Goal: Download file/media

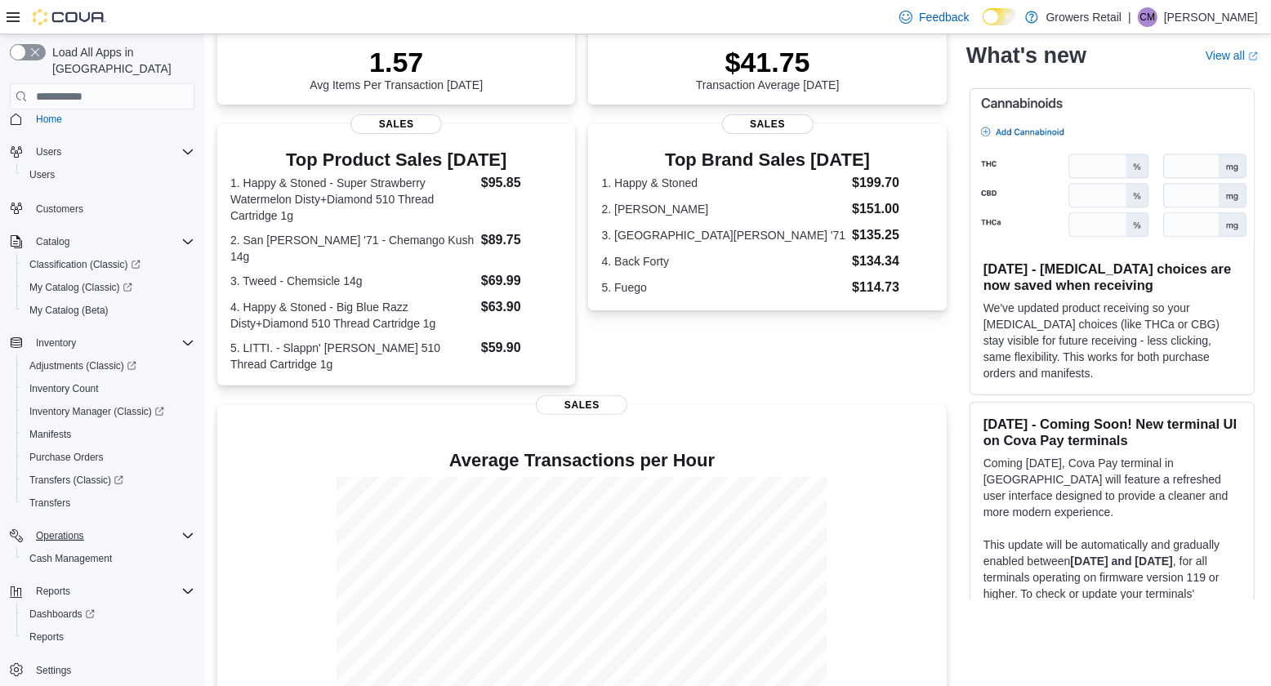
scroll to position [257, 0]
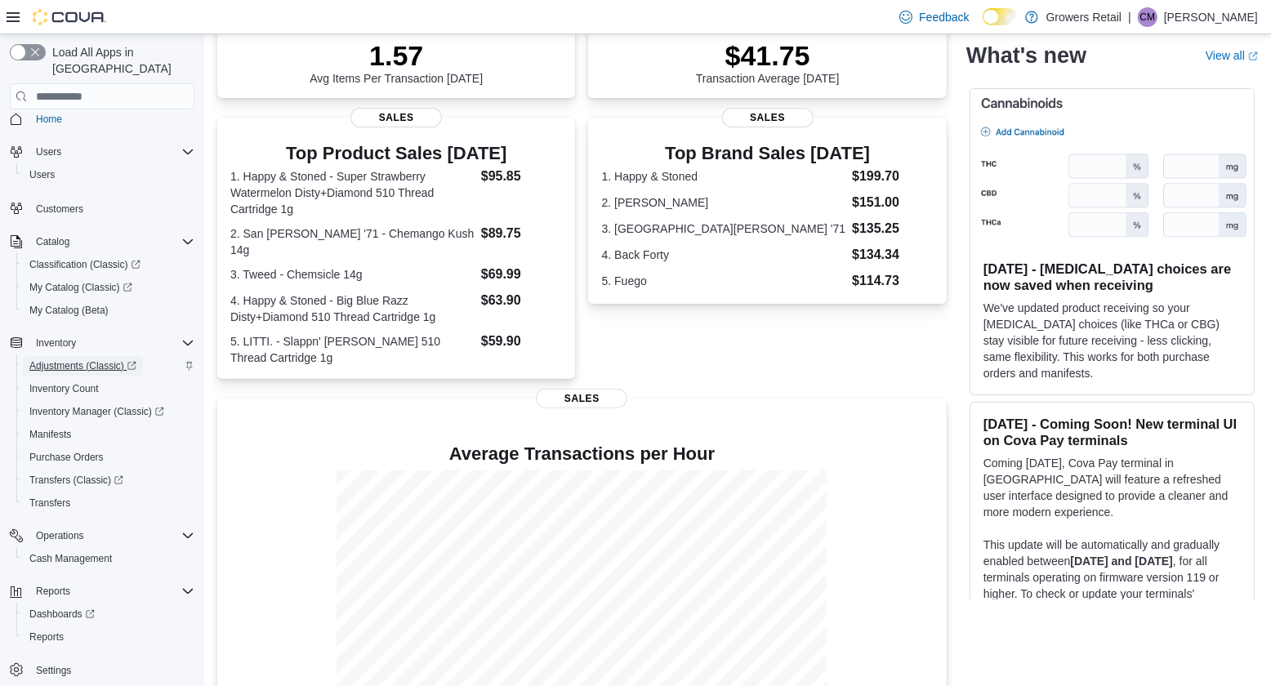
click at [114, 359] on span "Adjustments (Classic)" at bounding box center [82, 365] width 107 height 13
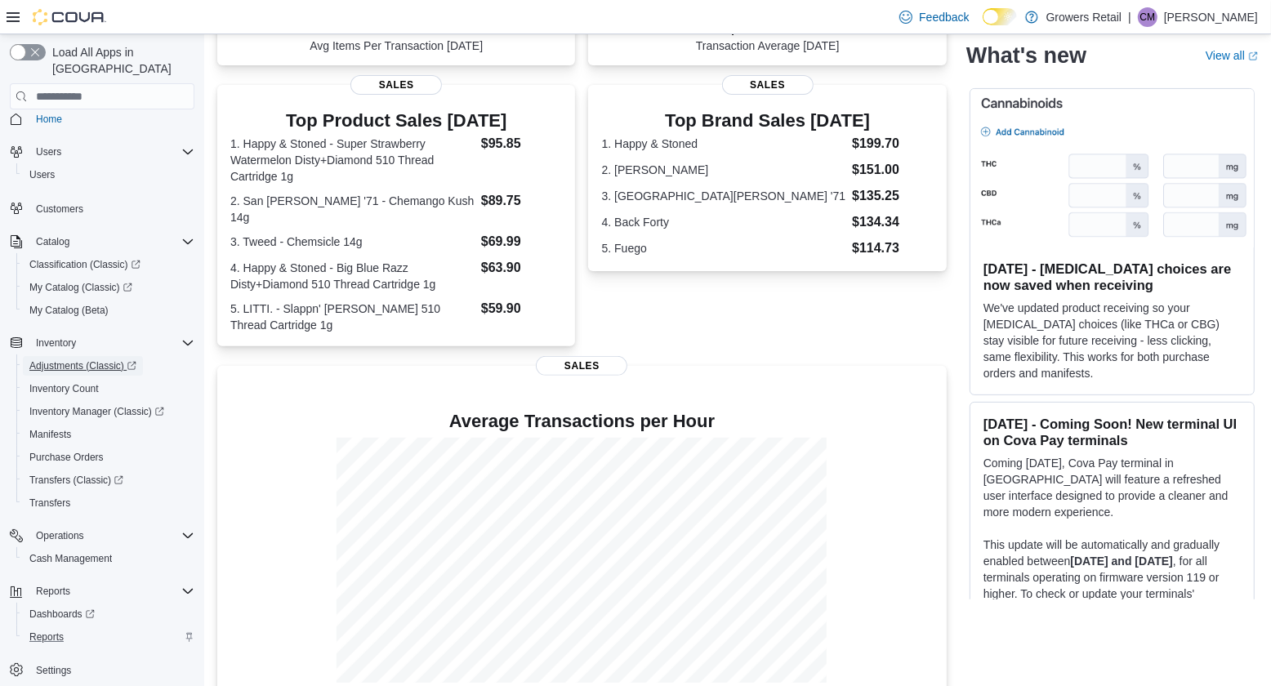
scroll to position [301, 0]
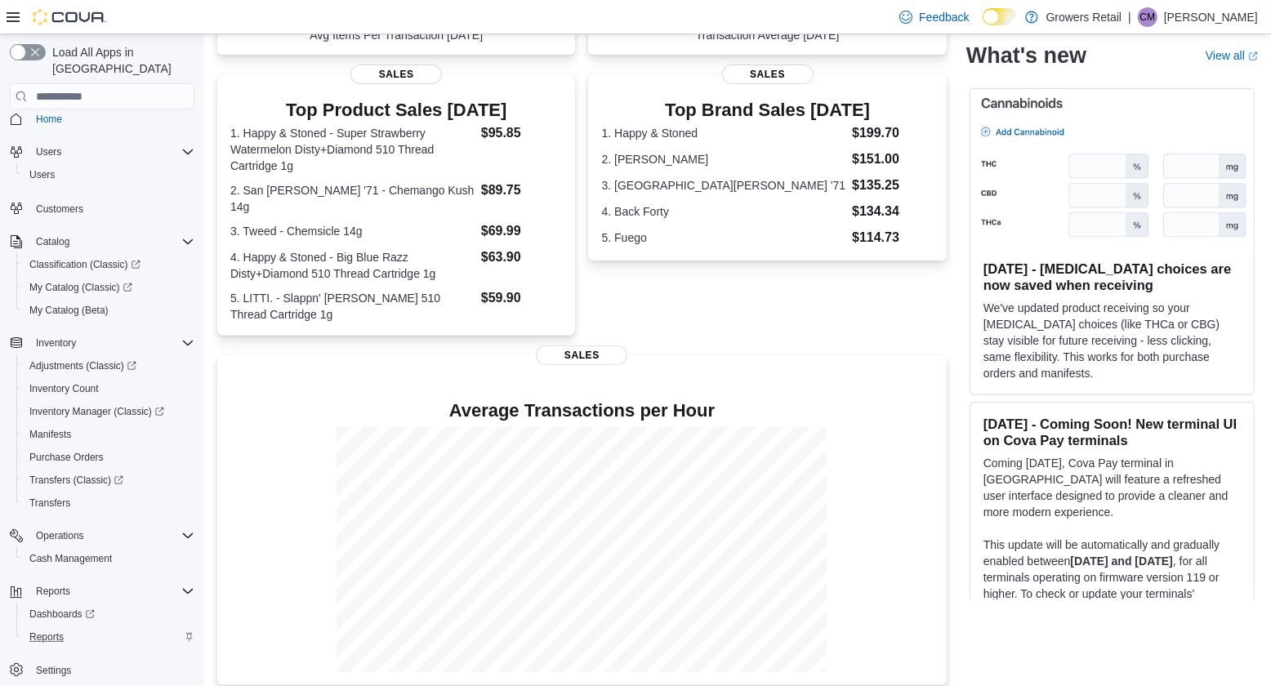
click at [81, 627] on div "Reports" at bounding box center [108, 637] width 171 height 20
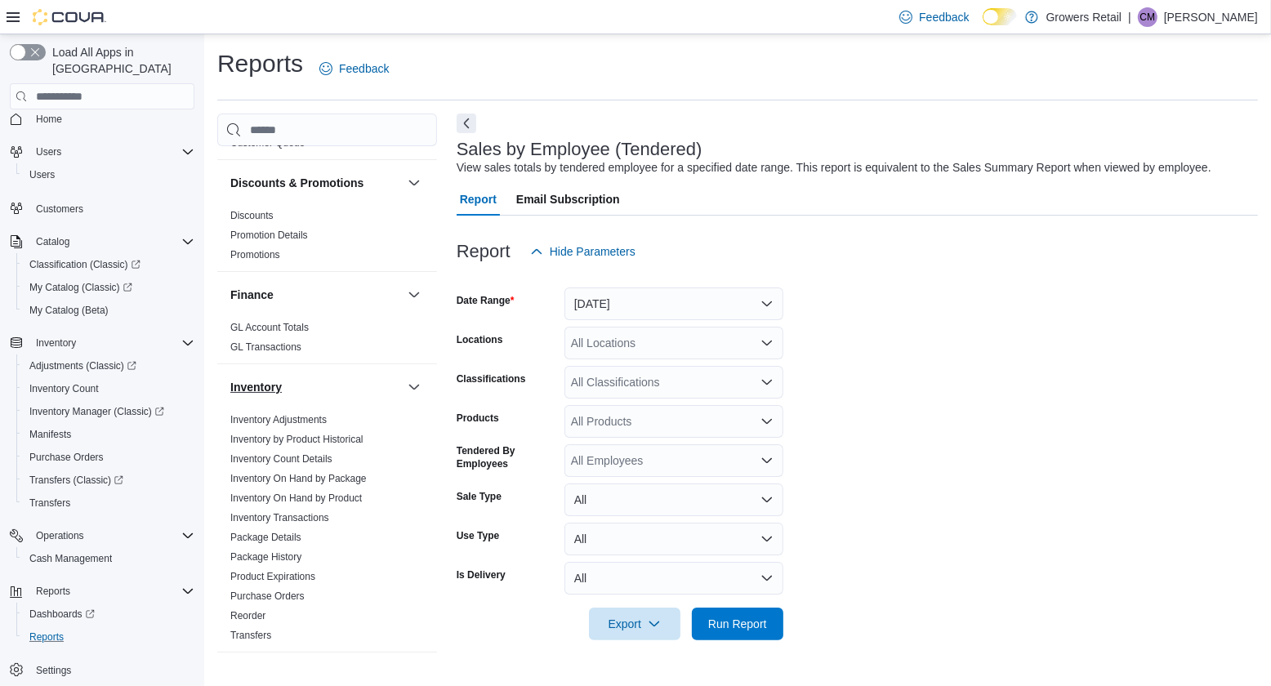
scroll to position [165, 0]
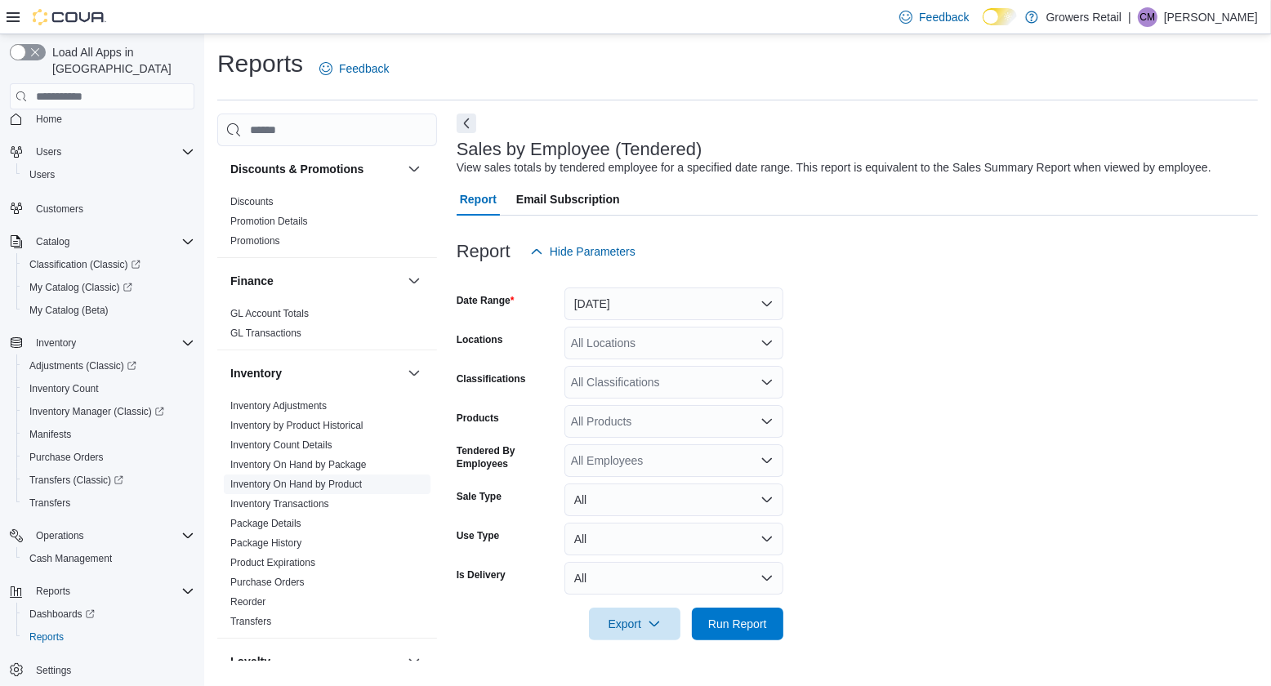
click at [359, 479] on link "Inventory On Hand by Product" at bounding box center [295, 484] width 131 height 11
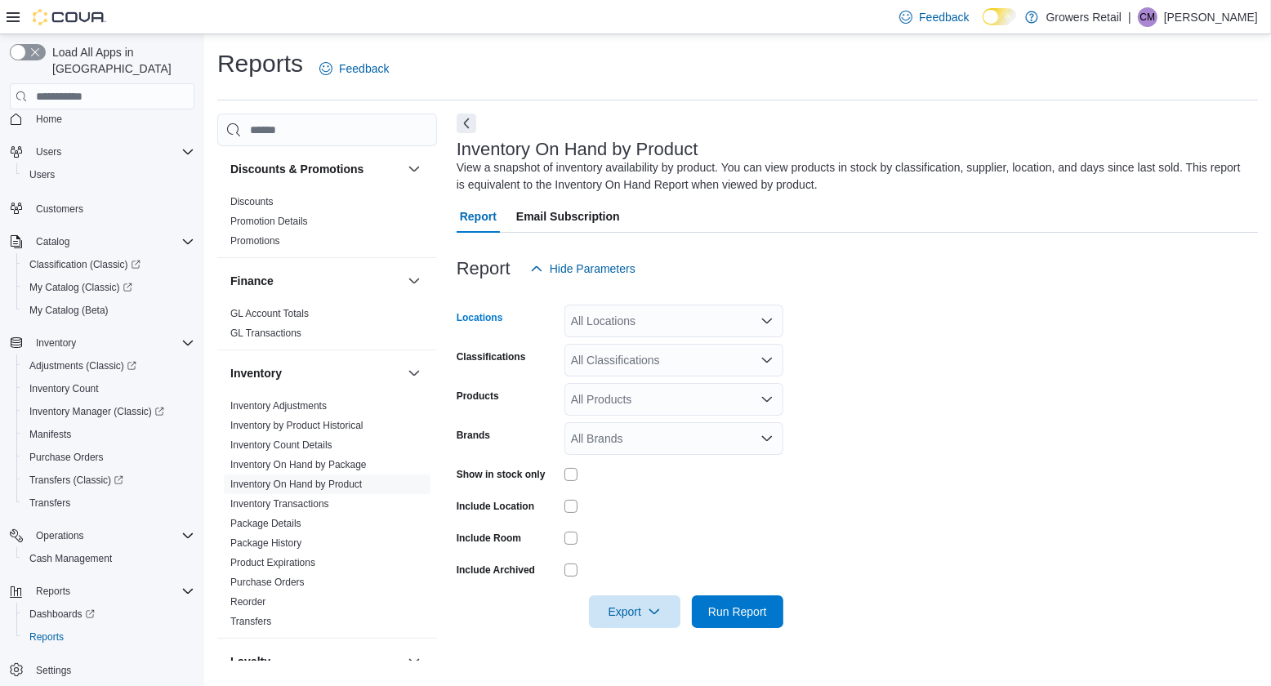
click at [667, 320] on div "All Locations" at bounding box center [673, 321] width 219 height 33
type input "***"
click at [728, 352] on div "[STREET_ADDRESS]" at bounding box center [673, 349] width 199 height 16
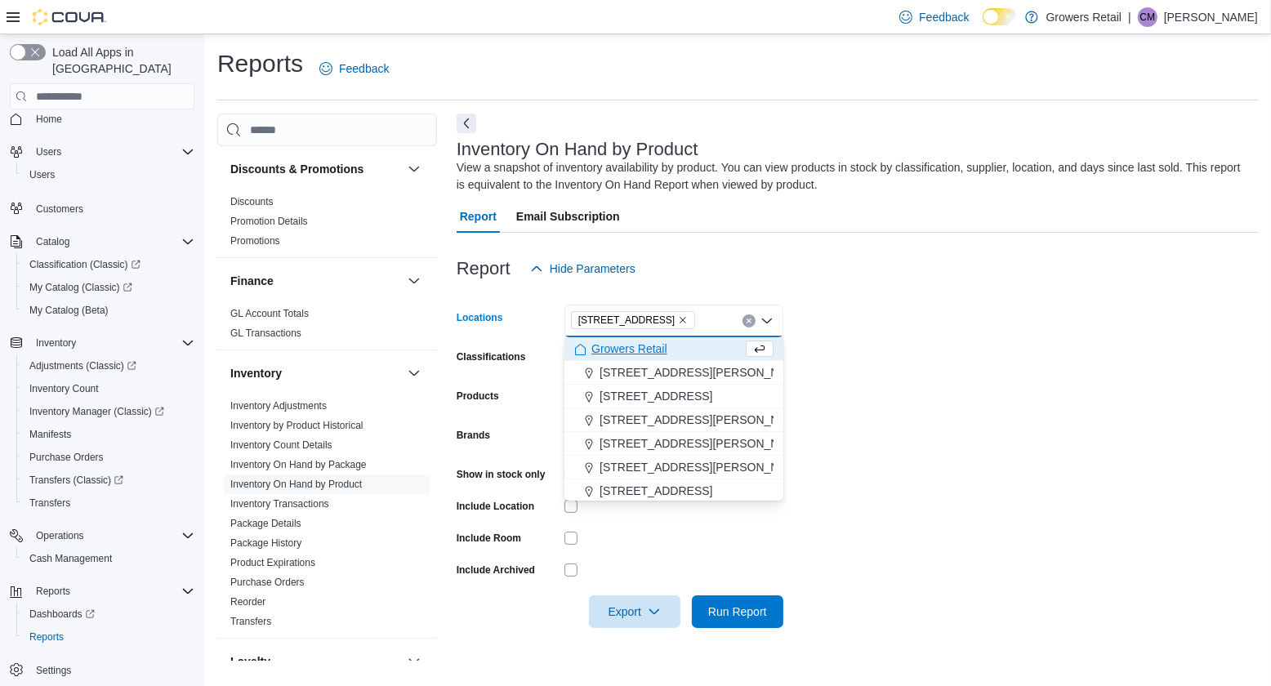
click at [773, 322] on div "970 The Queensway Combo box. Selected. [STREET_ADDRESS]. Press Backspace to del…" at bounding box center [673, 321] width 219 height 33
click at [768, 318] on icon "Close list of options" at bounding box center [766, 320] width 13 height 13
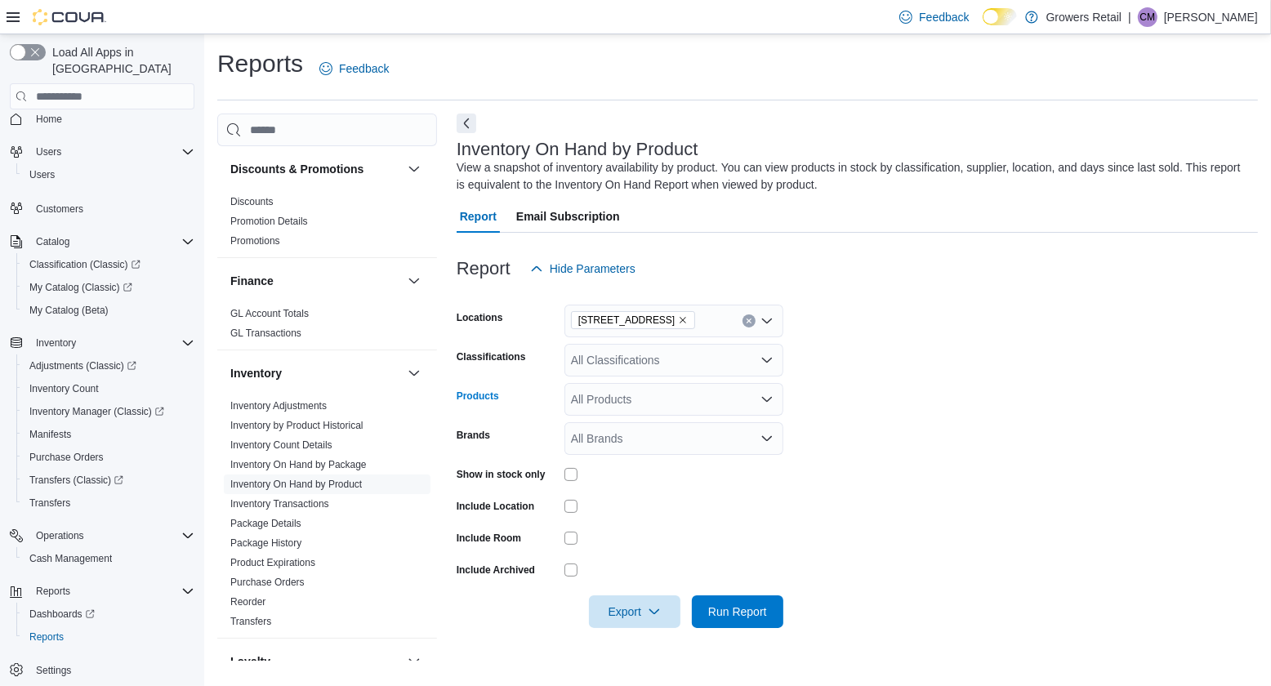
click at [724, 395] on div "All Products" at bounding box center [673, 399] width 219 height 33
click at [723, 485] on div at bounding box center [673, 473] width 219 height 25
click at [632, 604] on span "Export" at bounding box center [635, 610] width 72 height 33
click at [648, 540] on span "Export to Csv" at bounding box center [635, 543] width 73 height 13
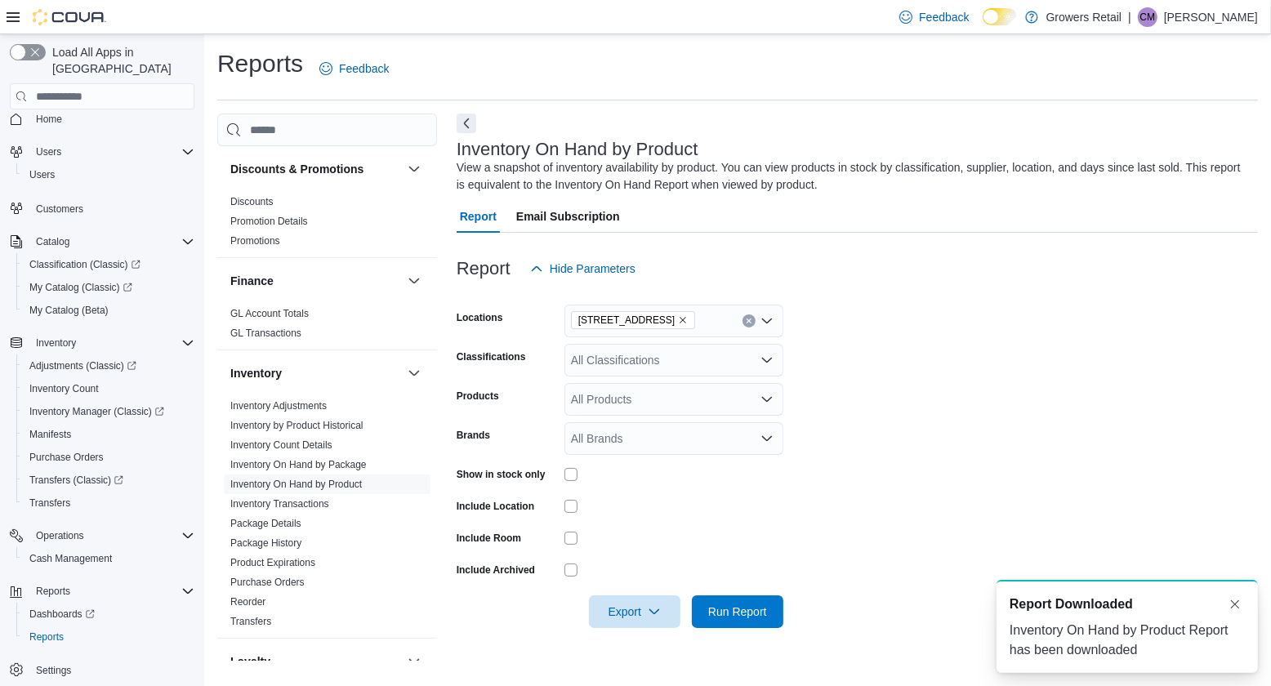
click at [1104, 620] on div "A new notification appears Report Downloaded Inventory On Hand by Product Repor…" at bounding box center [1126, 626] width 261 height 93
click at [615, 621] on span "Export" at bounding box center [635, 610] width 72 height 33
click at [648, 516] on span "Export to Excel" at bounding box center [635, 511] width 73 height 13
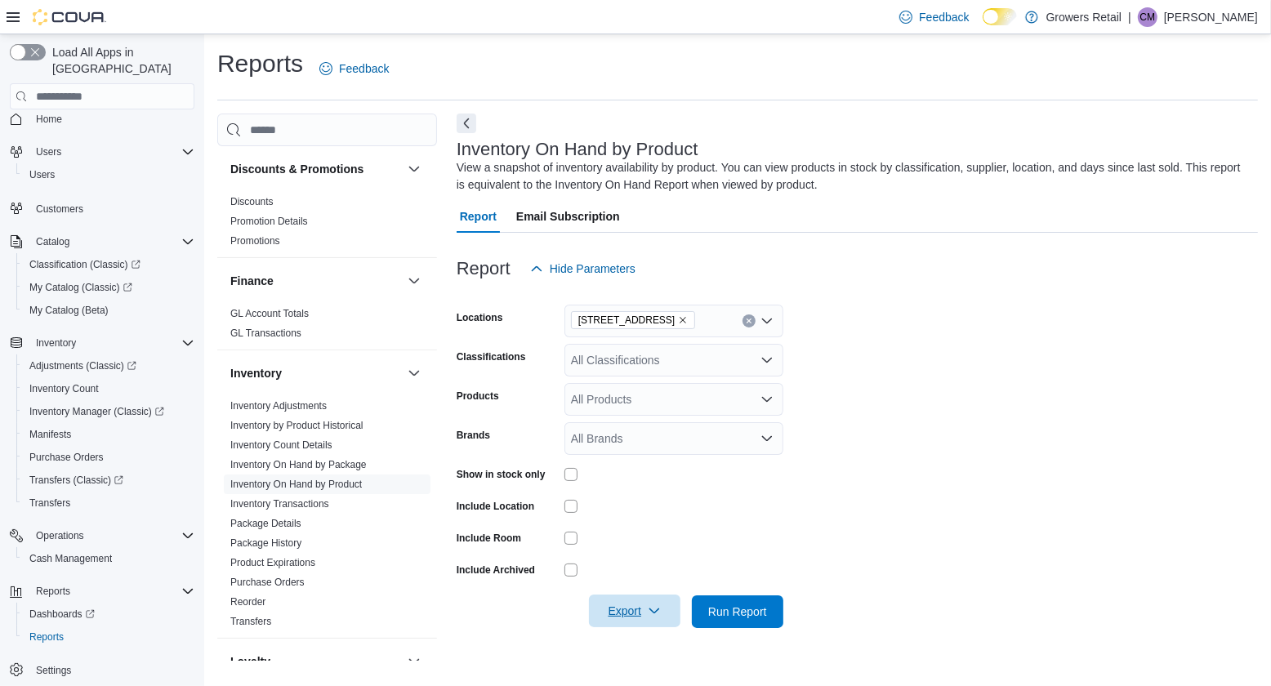
click at [657, 608] on icon "button" at bounding box center [654, 610] width 13 height 13
click at [670, 514] on span "Export to Excel" at bounding box center [635, 511] width 73 height 13
